Goal: Task Accomplishment & Management: Use online tool/utility

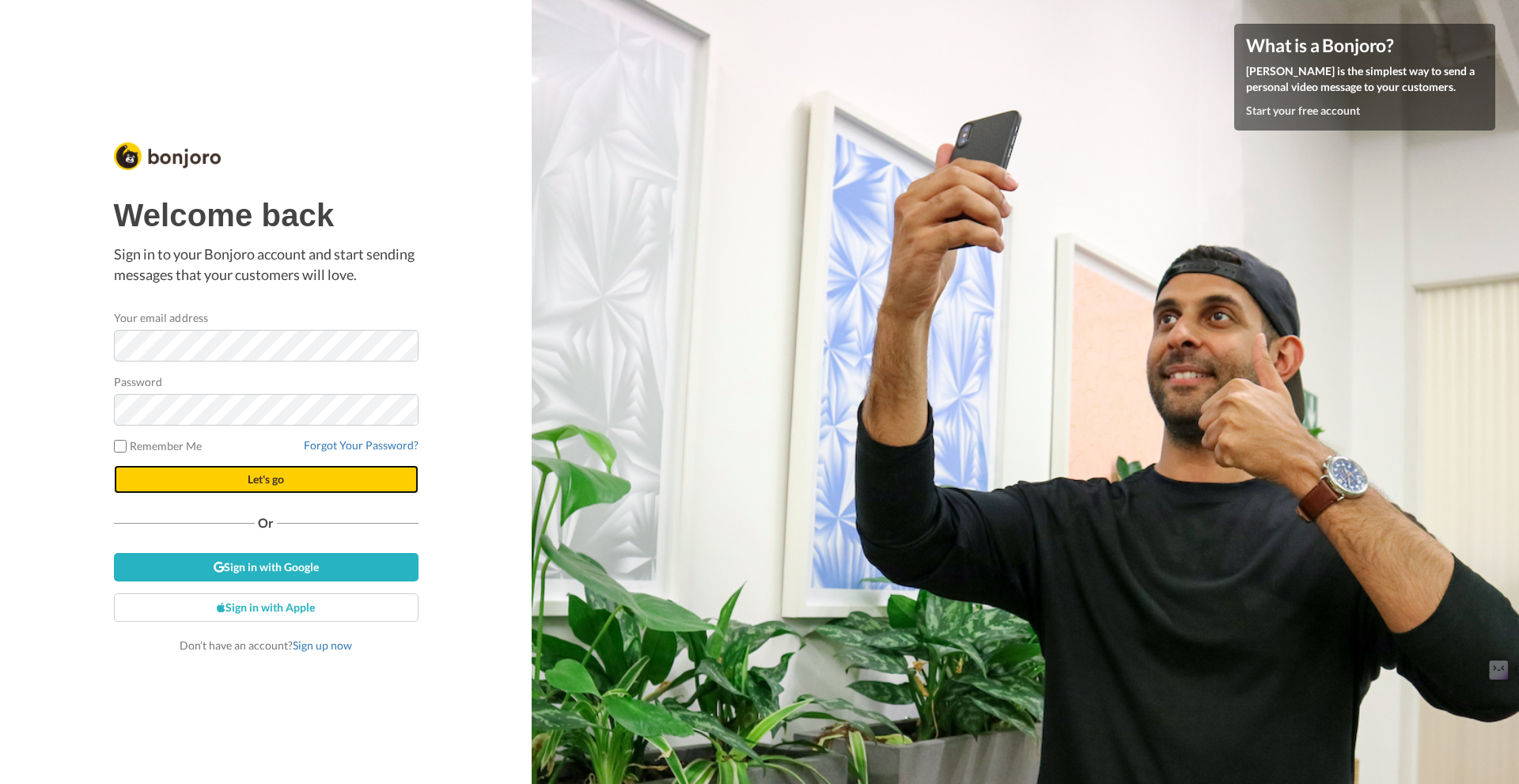
click at [155, 480] on button "Let's go" at bounding box center [266, 479] width 305 height 28
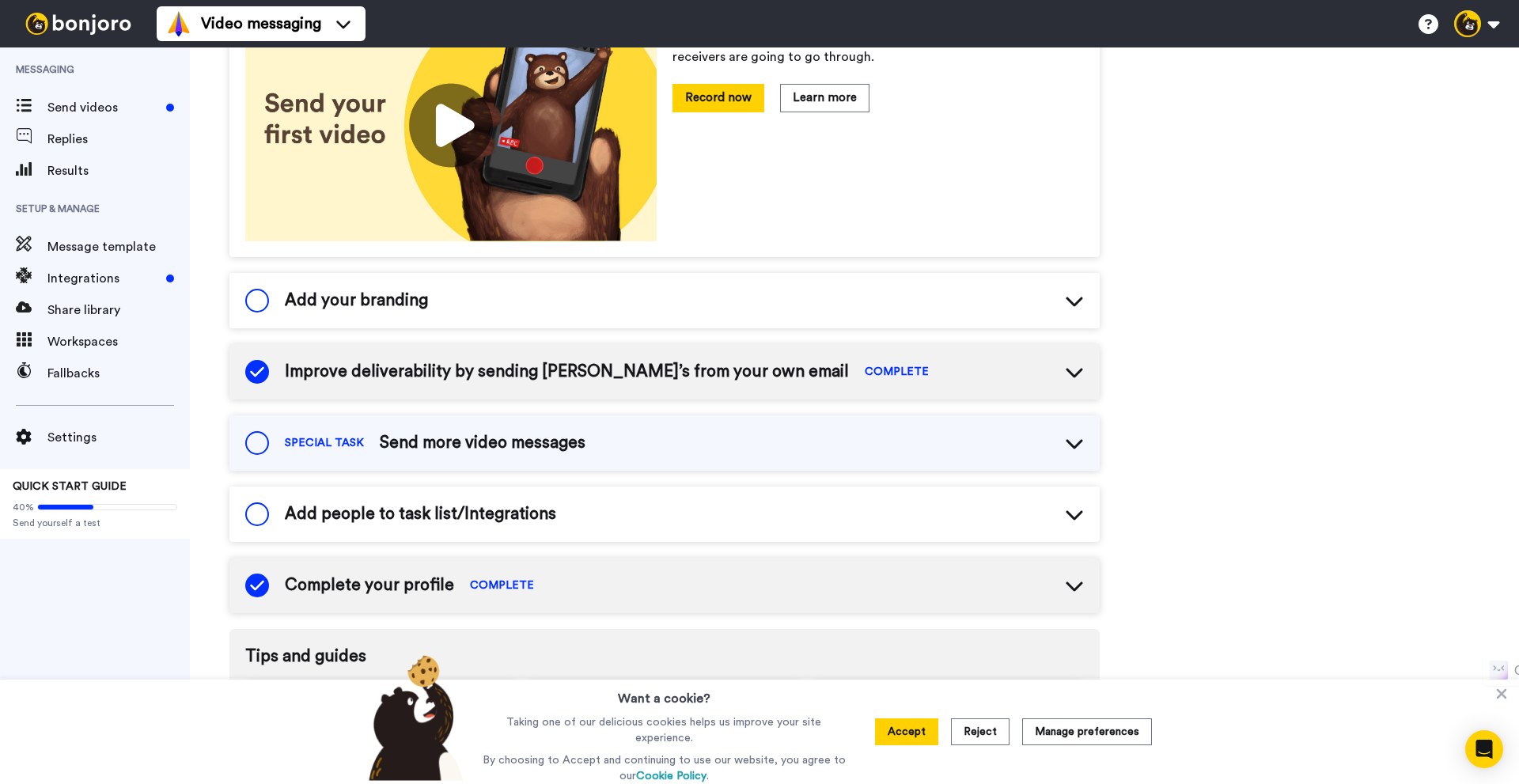
scroll to position [79, 0]
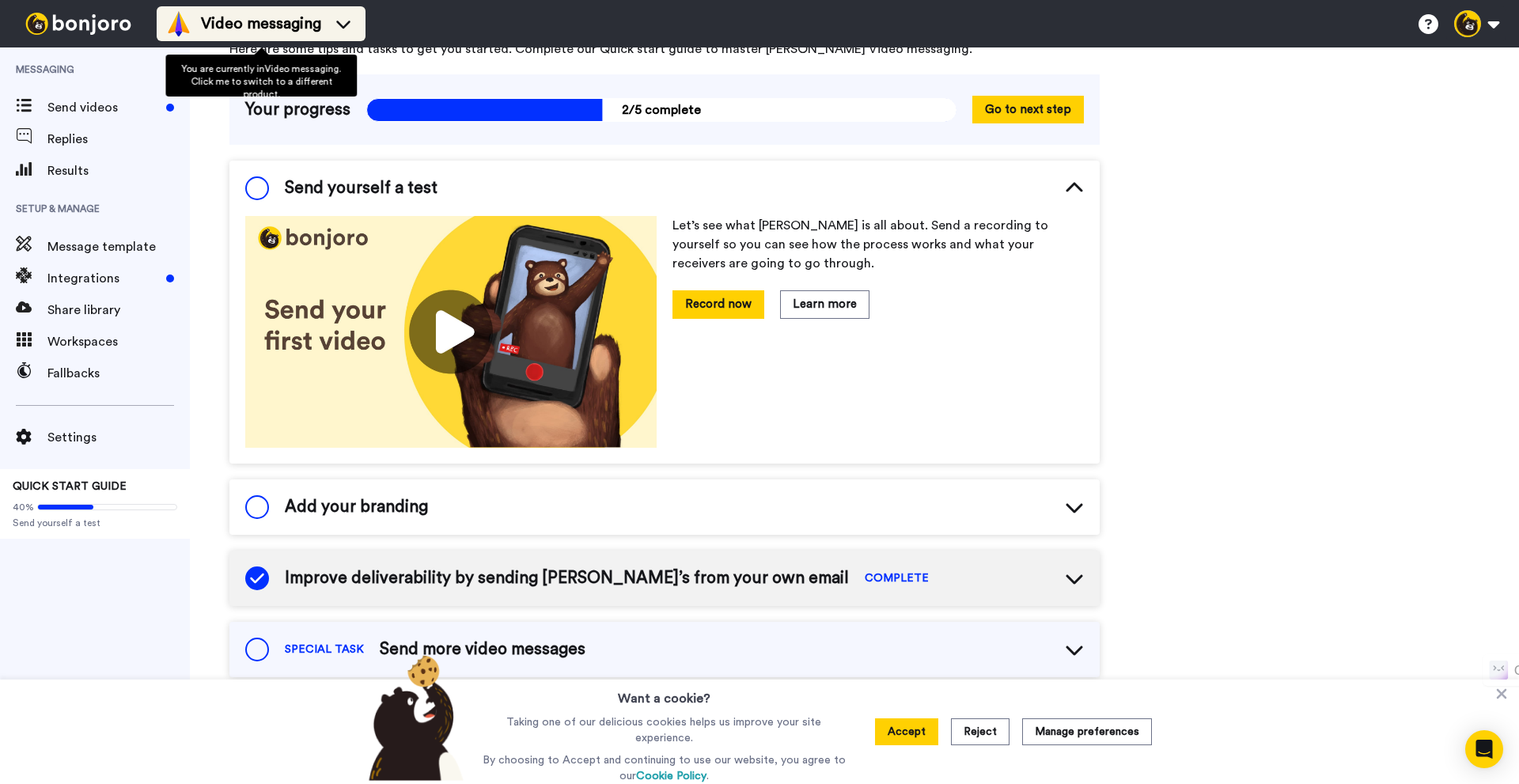
click at [290, 30] on span "Video messaging" at bounding box center [261, 23] width 120 height 23
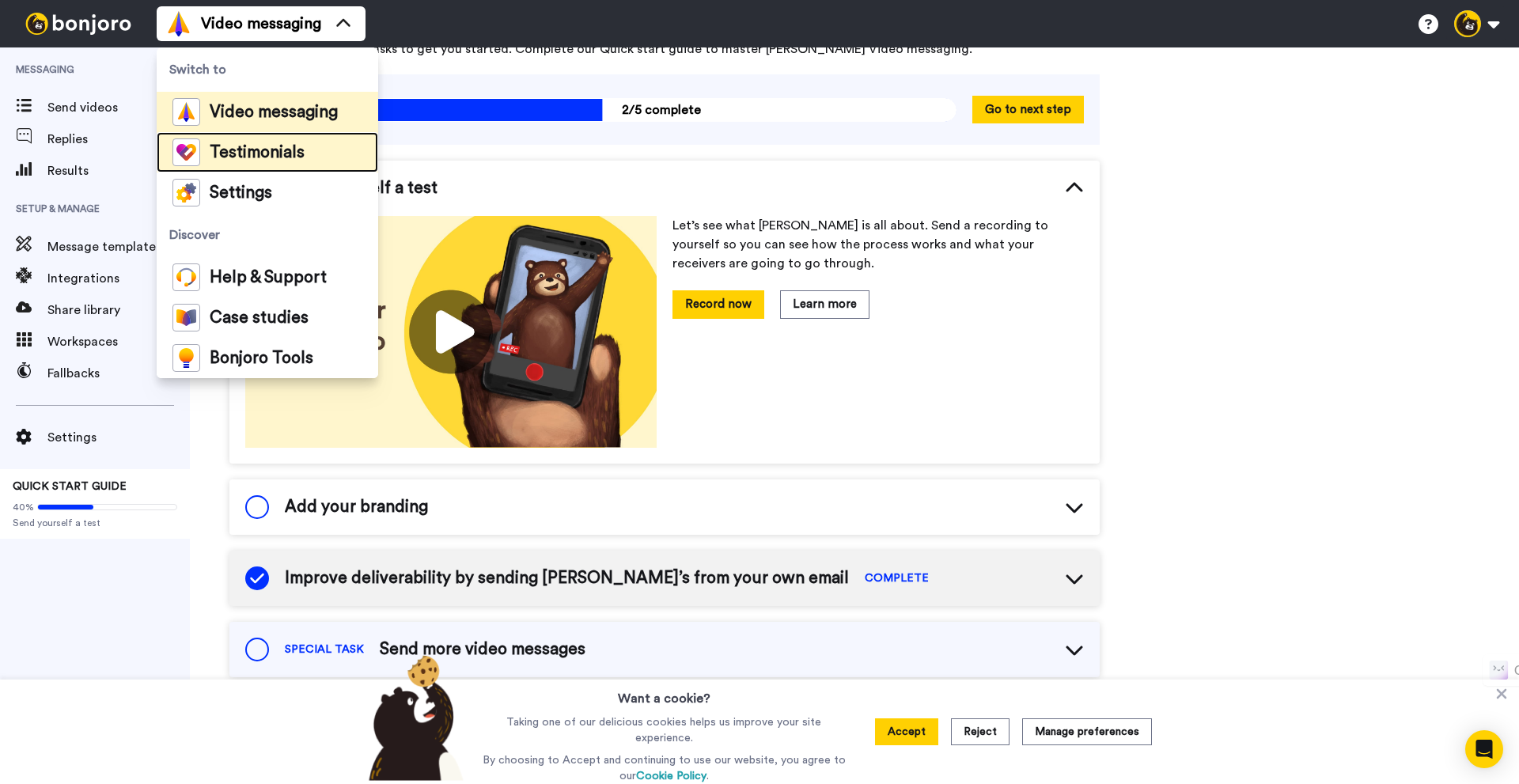
click at [251, 149] on span "Testimonials" at bounding box center [256, 152] width 95 height 16
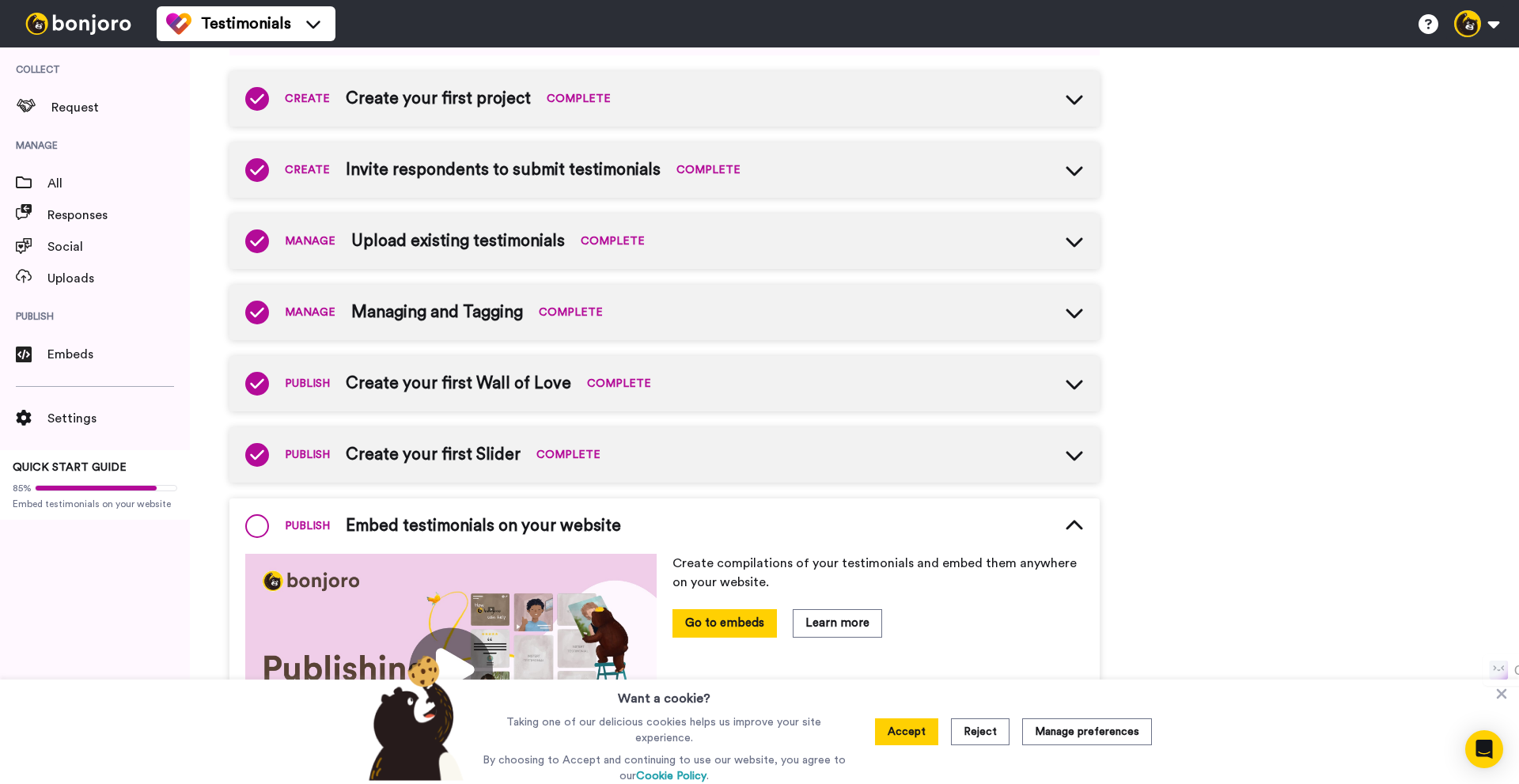
scroll to position [225, 0]
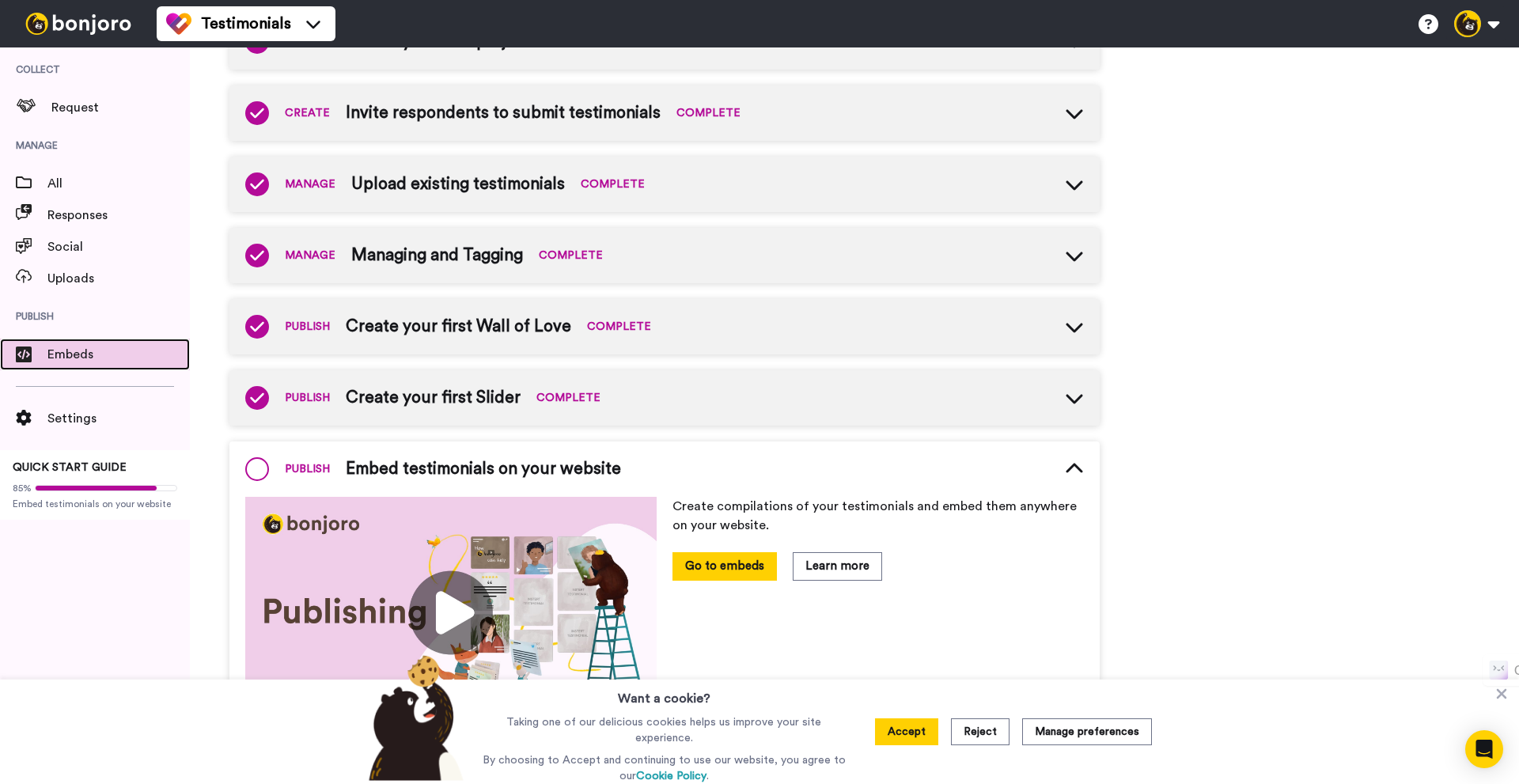
click at [77, 358] on span "Embeds" at bounding box center [119, 354] width 143 height 19
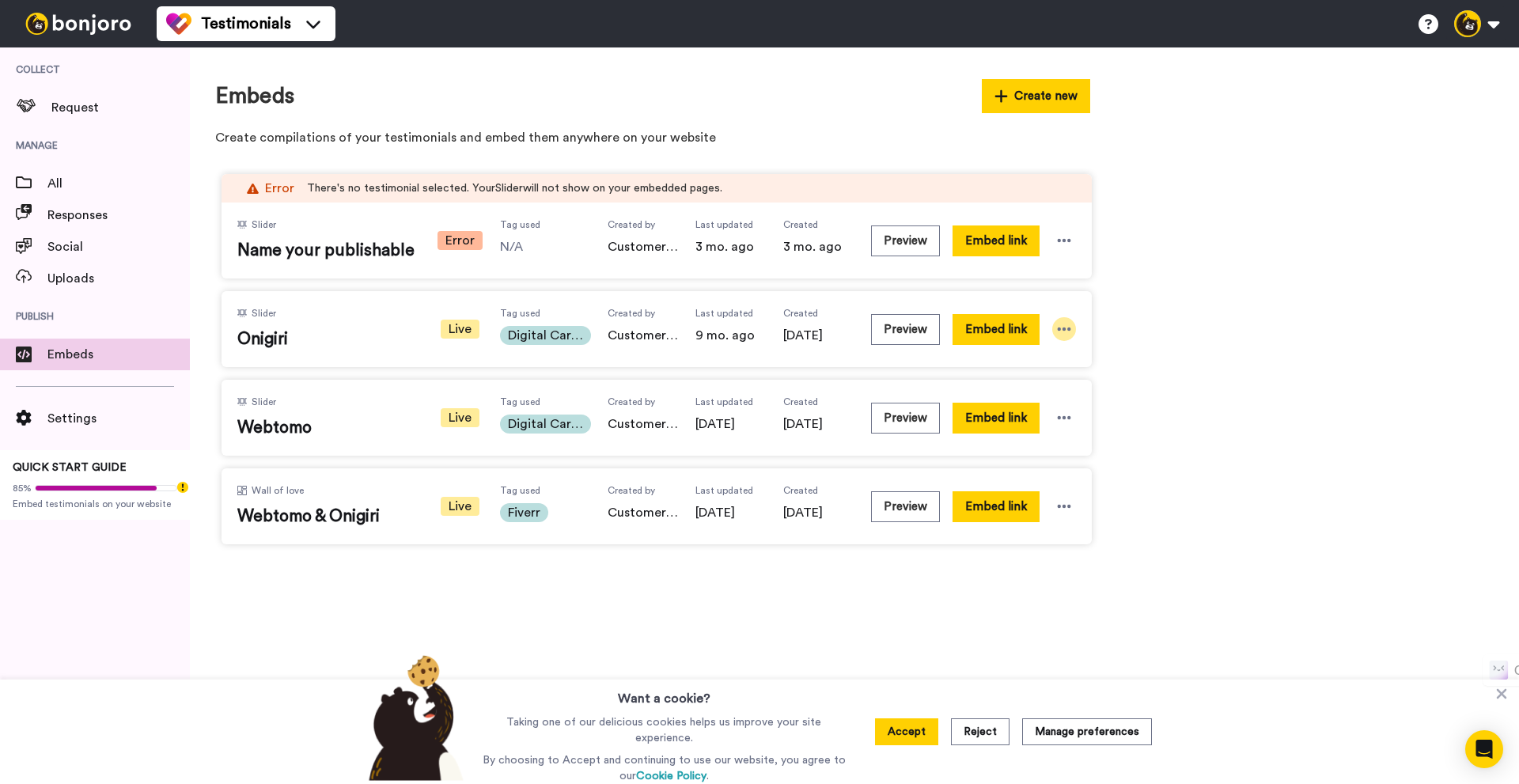
click at [1063, 325] on icon at bounding box center [1064, 328] width 16 height 16
click at [1042, 412] on span "Edit" at bounding box center [1033, 416] width 21 height 11
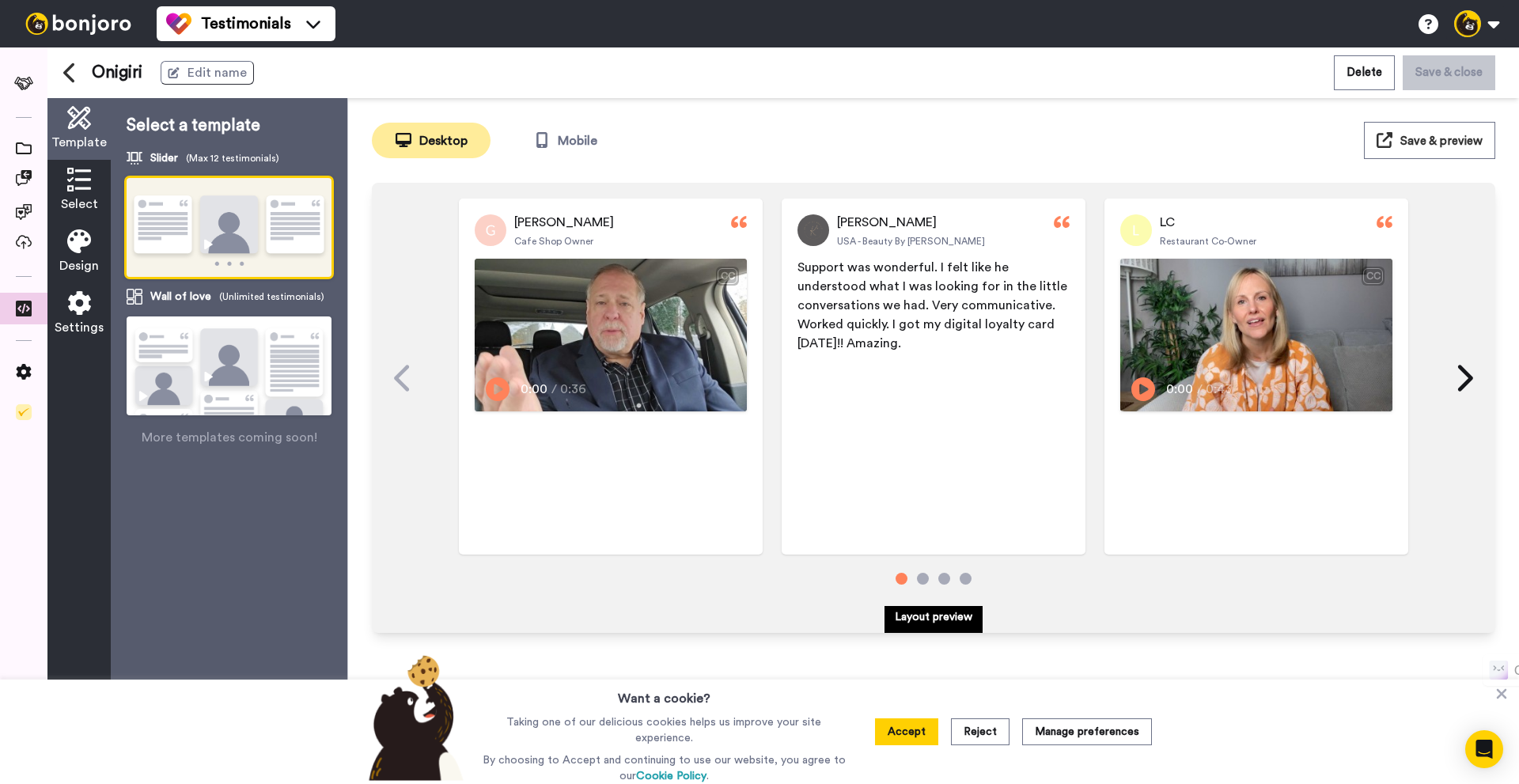
click at [208, 354] on img at bounding box center [229, 385] width 205 height 140
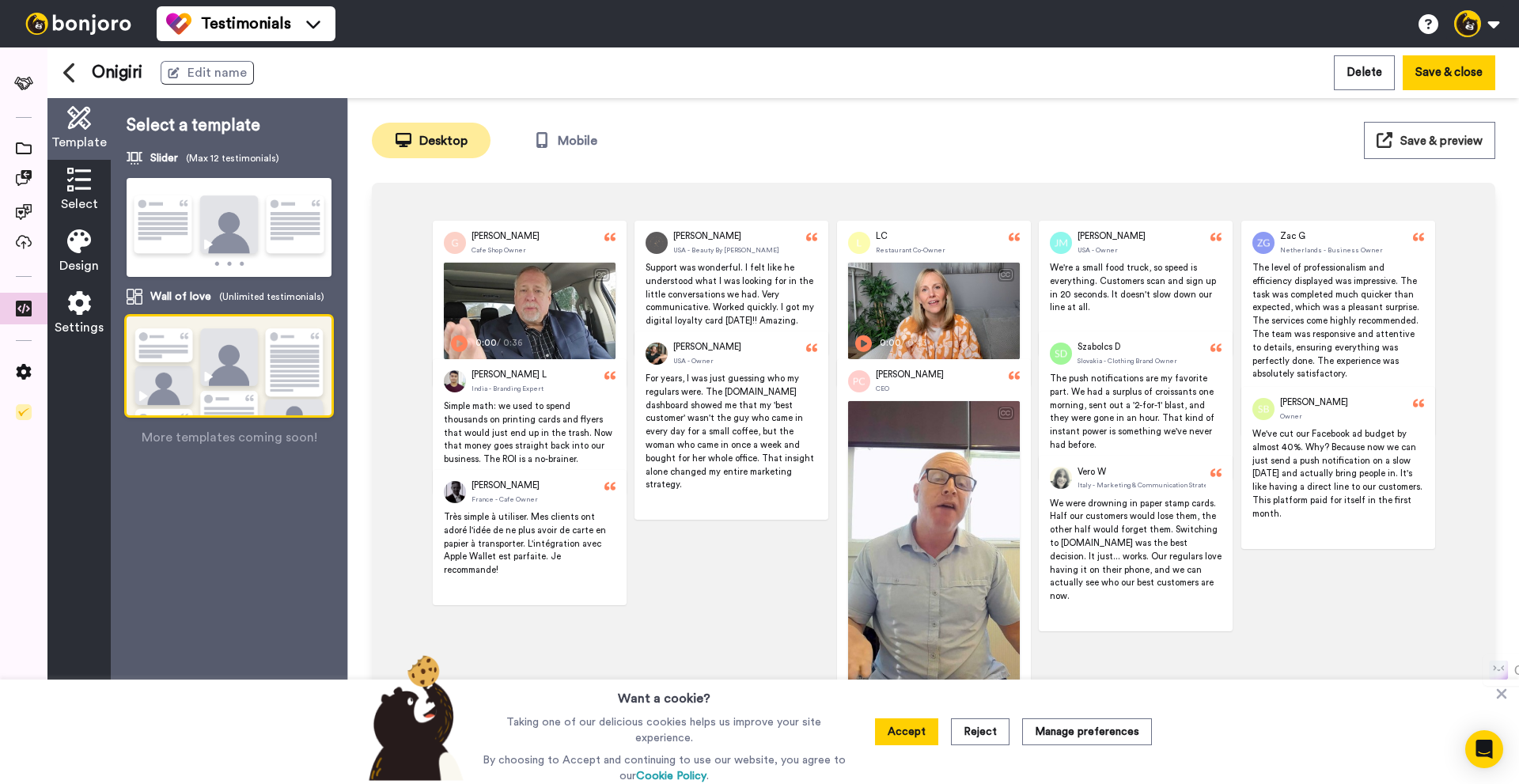
scroll to position [37, 0]
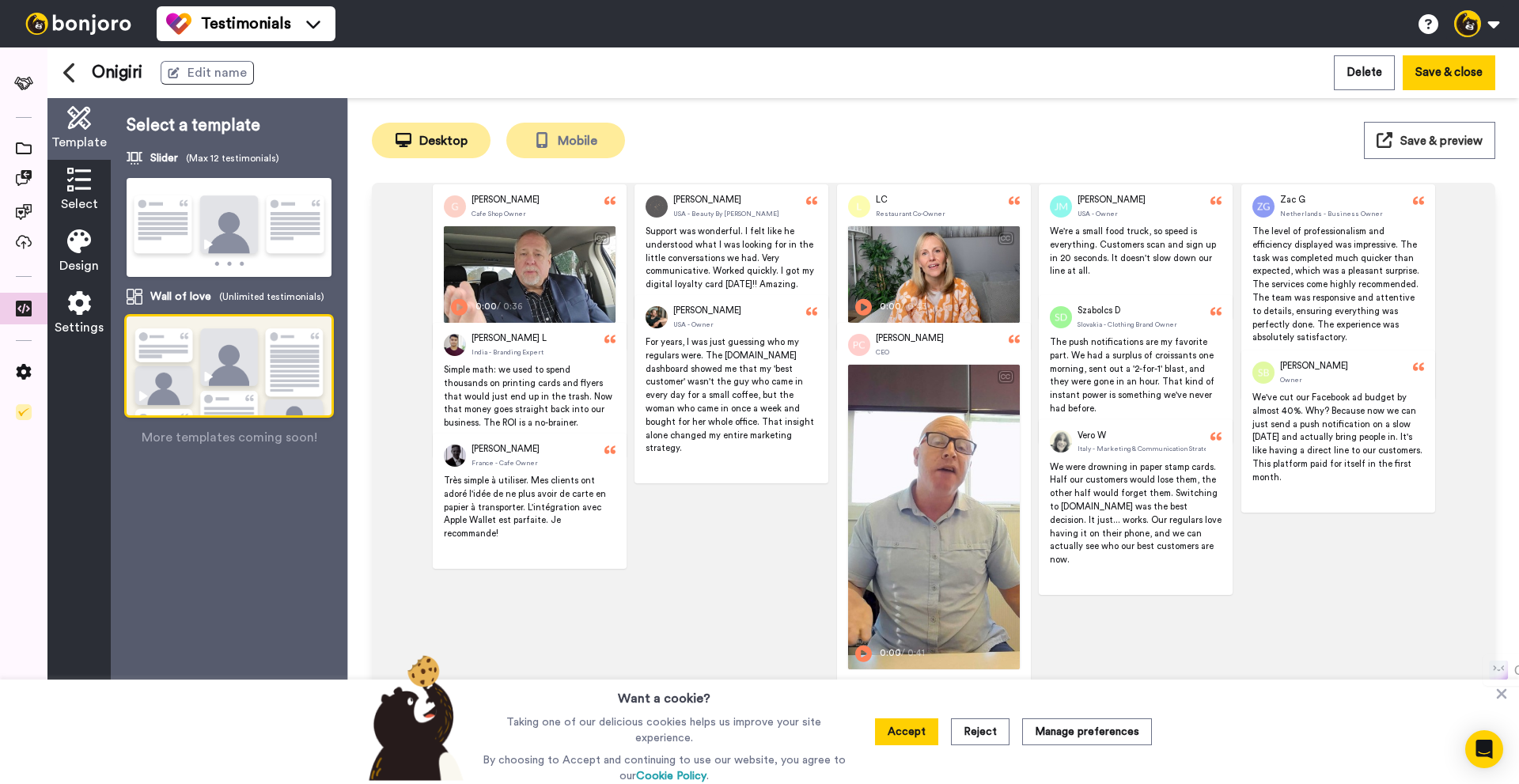
click at [568, 137] on button "Mobile" at bounding box center [566, 141] width 118 height 36
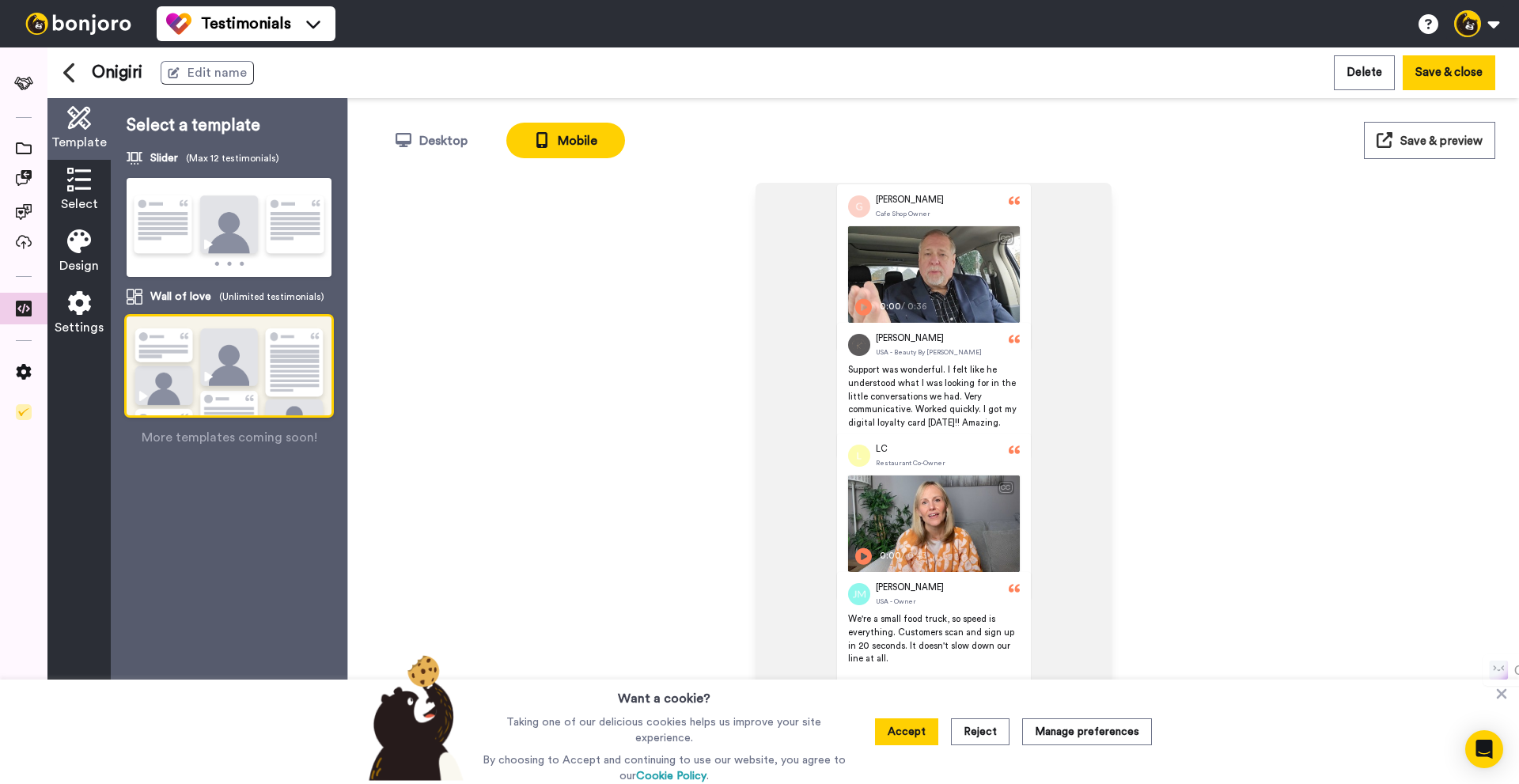
scroll to position [0, 0]
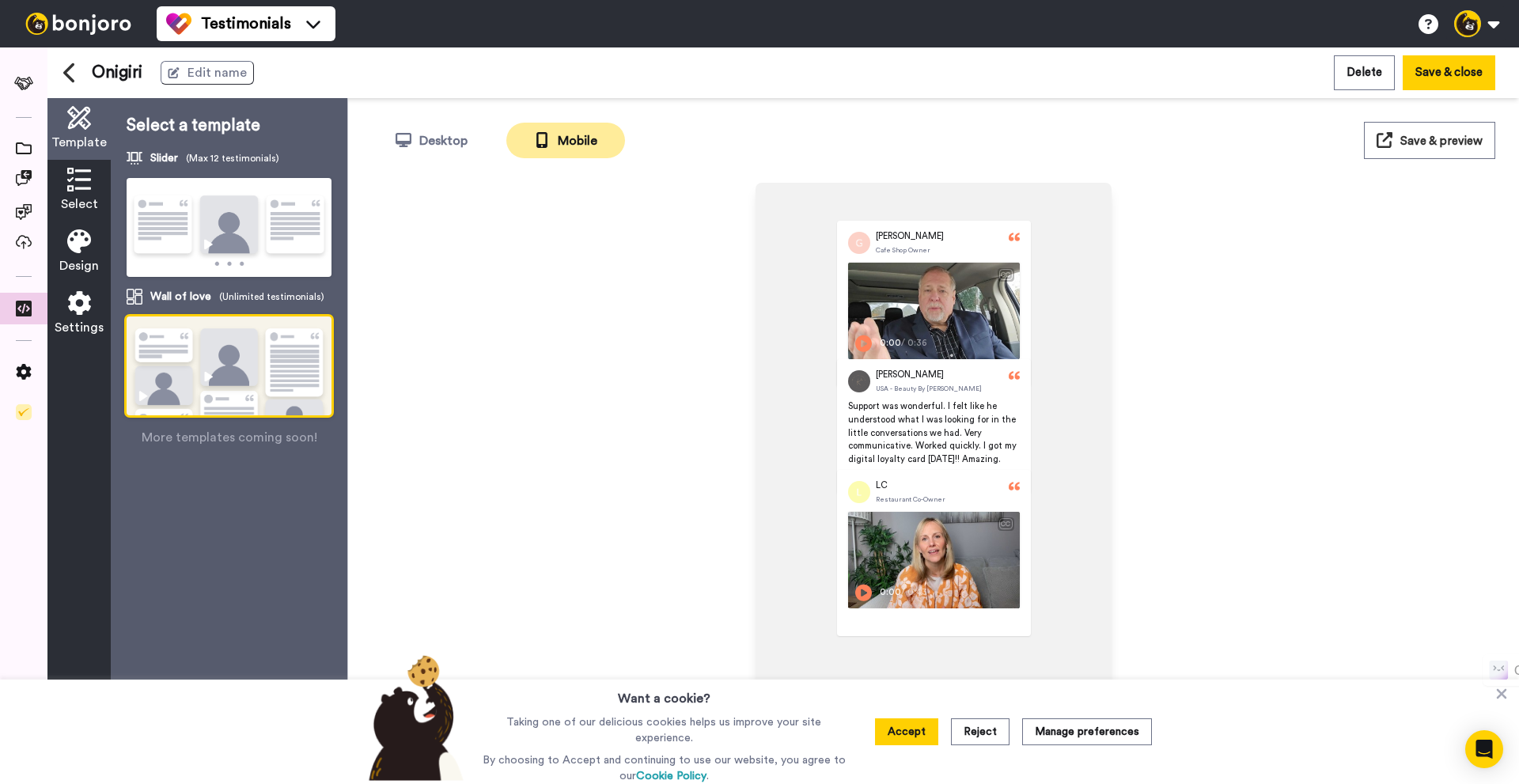
click at [180, 245] on img at bounding box center [229, 228] width 205 height 100
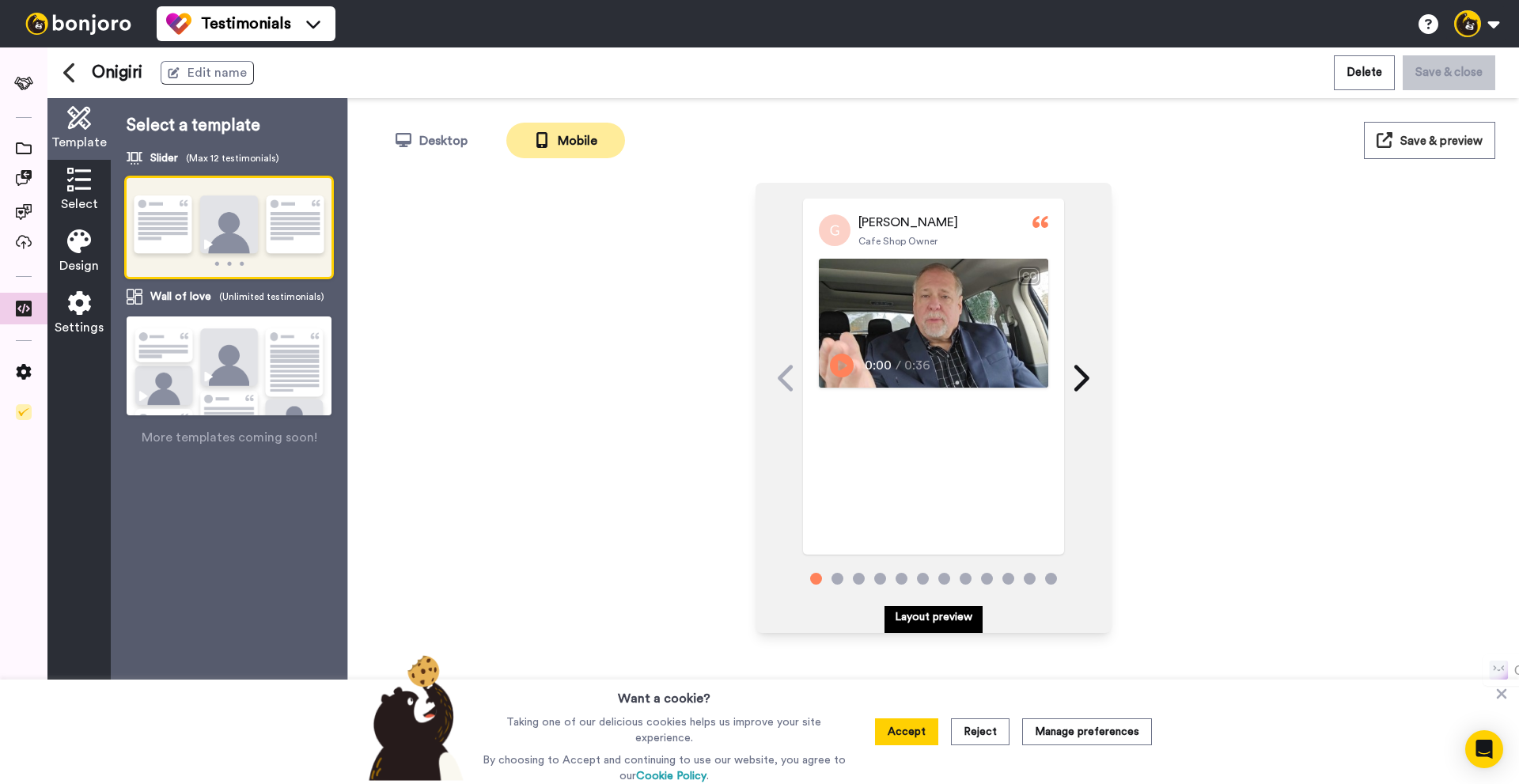
click at [228, 370] on img at bounding box center [229, 385] width 205 height 140
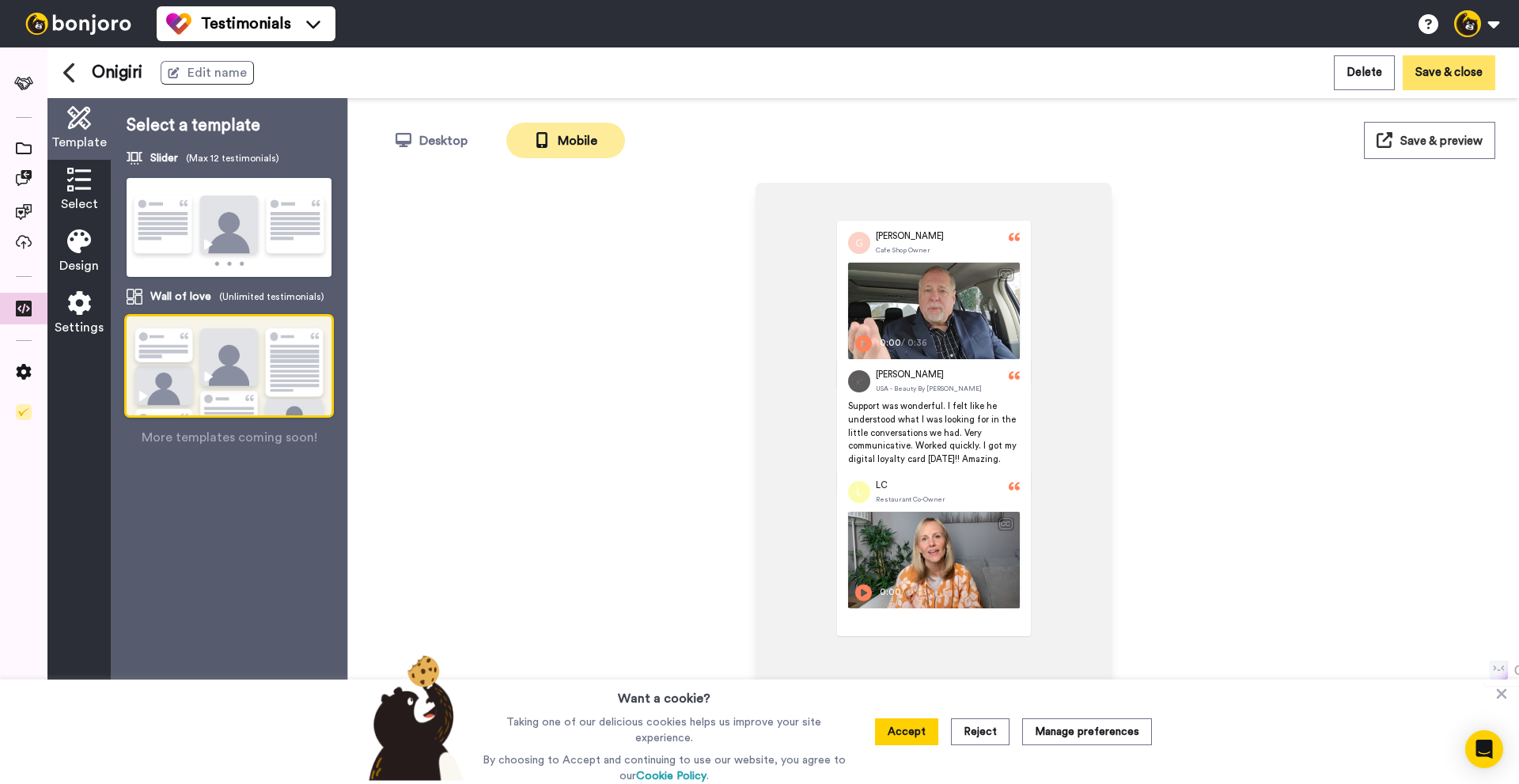
click at [1454, 79] on button "Save & close" at bounding box center [1449, 72] width 93 height 34
